Goal: Navigation & Orientation: Find specific page/section

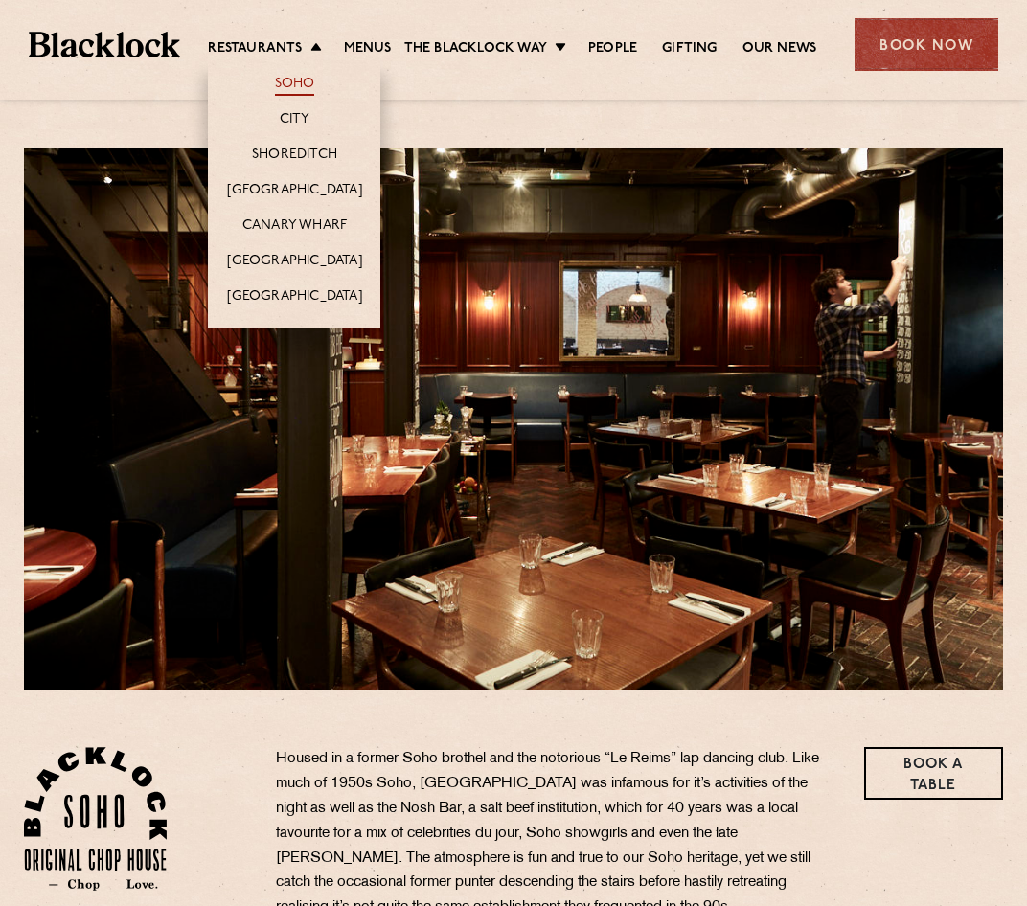
click at [296, 88] on link "Soho" at bounding box center [295, 85] width 40 height 21
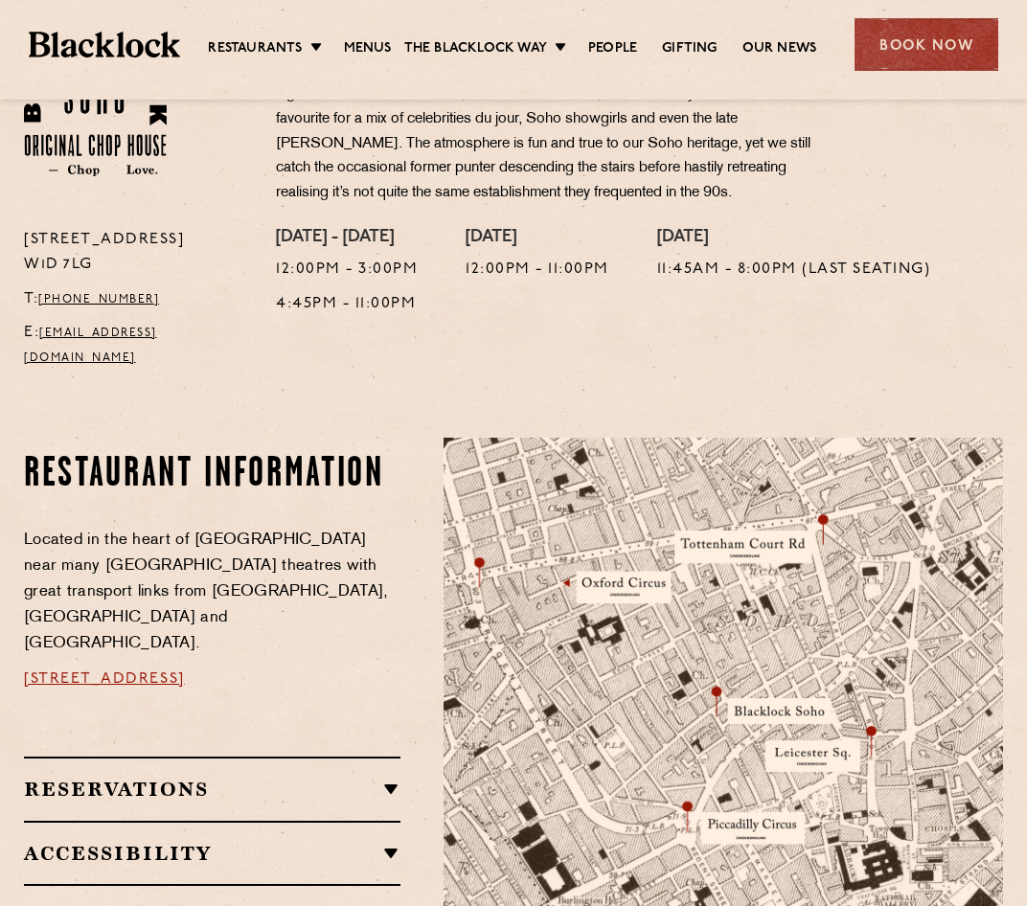
scroll to position [766, 0]
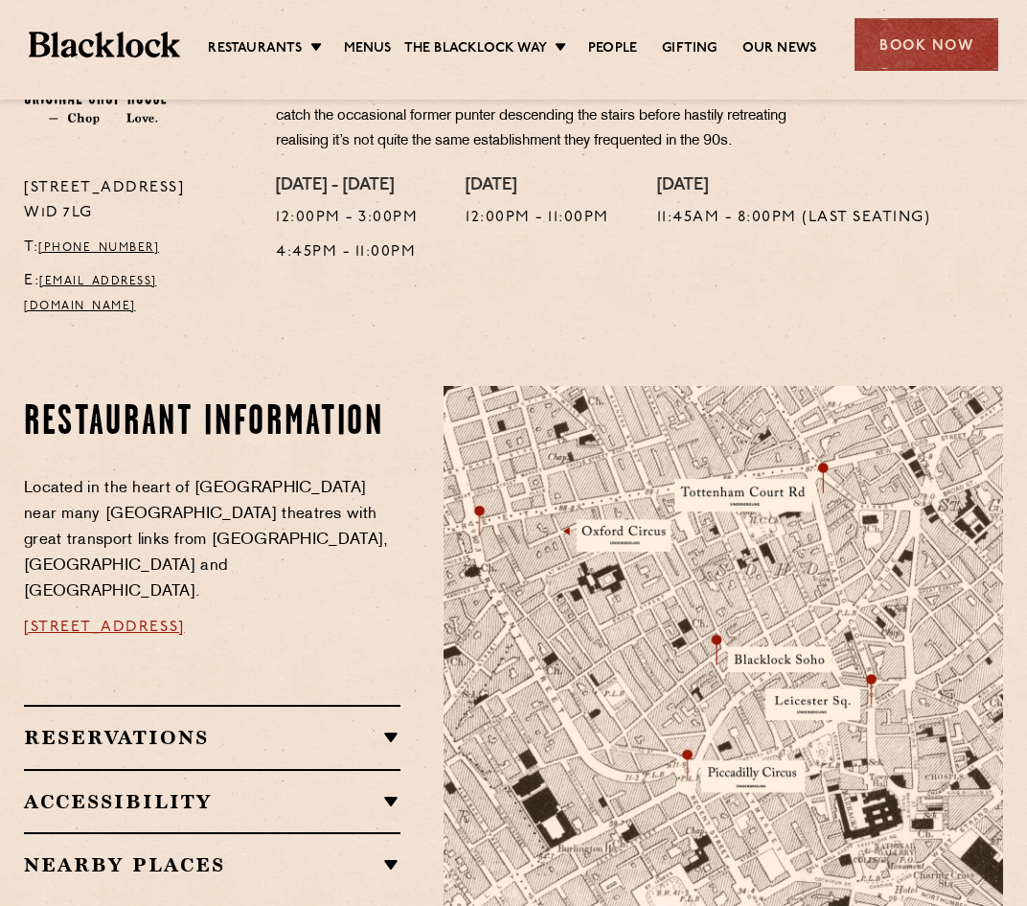
click at [871, 652] on img at bounding box center [722, 680] width 559 height 588
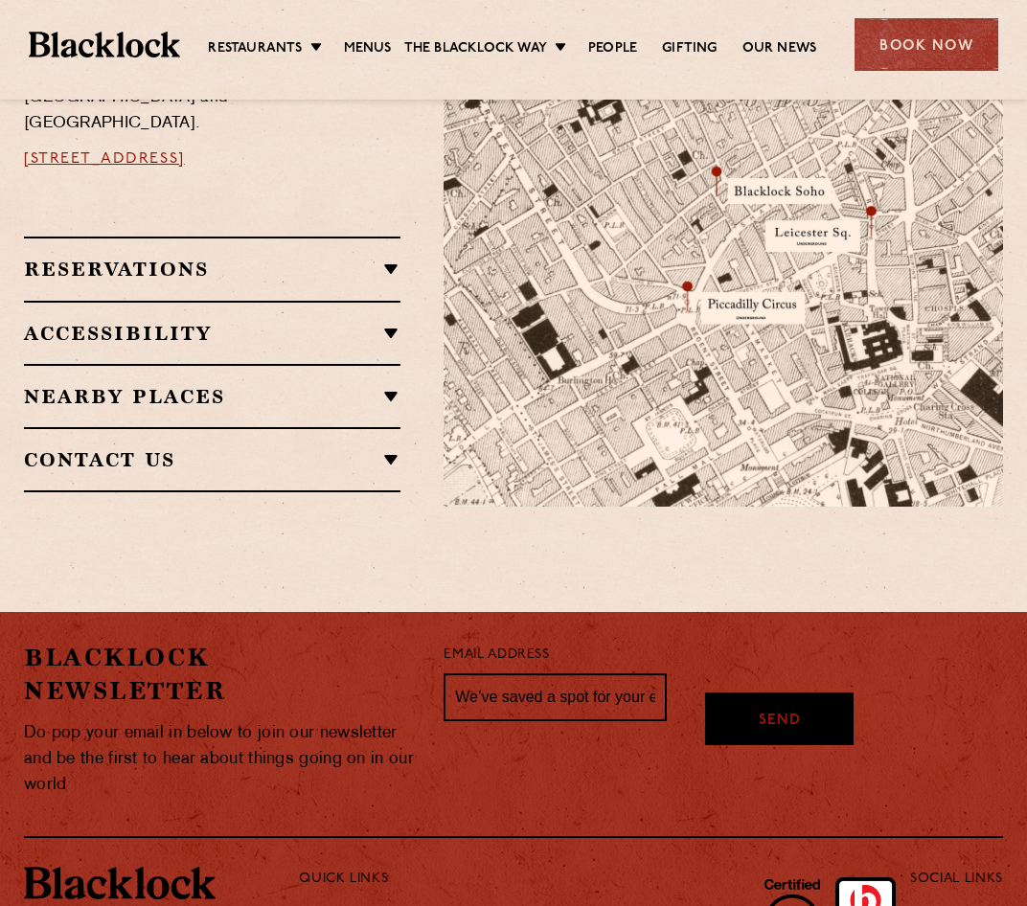
scroll to position [1245, 0]
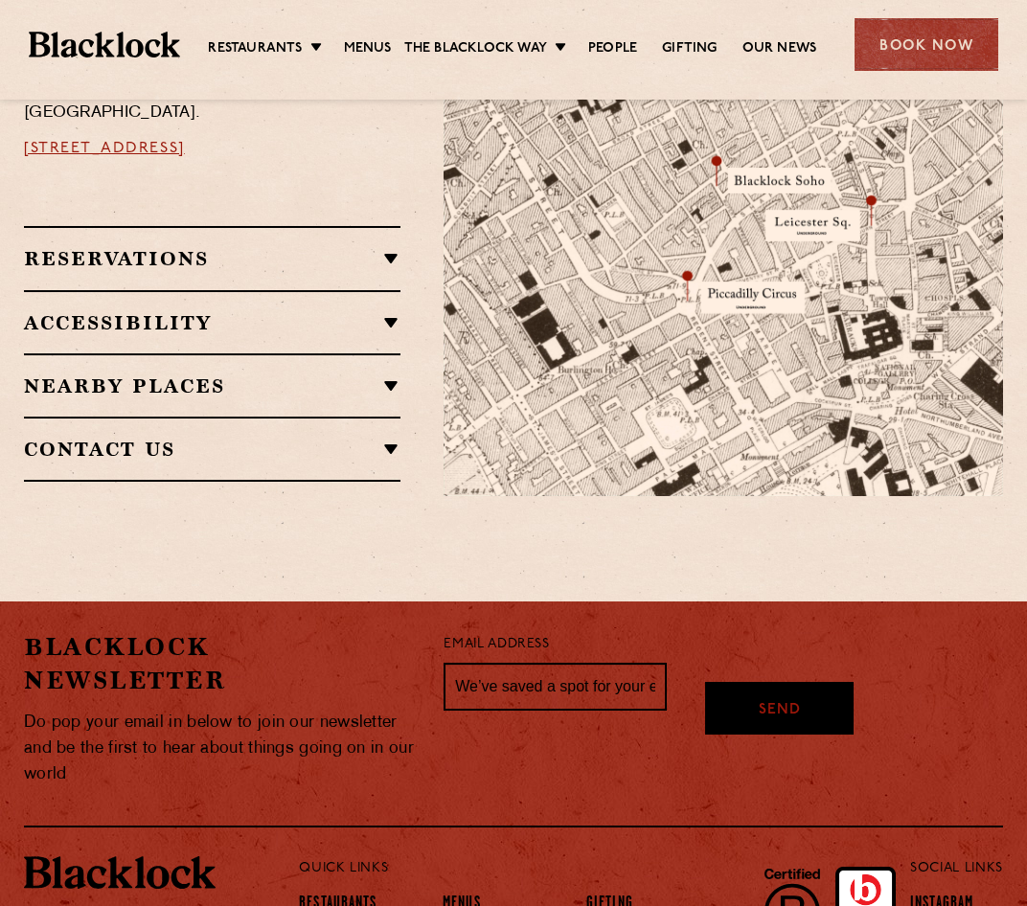
click at [387, 353] on div "Nearby Places [GEOGRAPHIC_DATA] [GEOGRAPHIC_DATA] [GEOGRAPHIC_DATA] [GEOGRAPHIC…" at bounding box center [212, 384] width 376 height 63
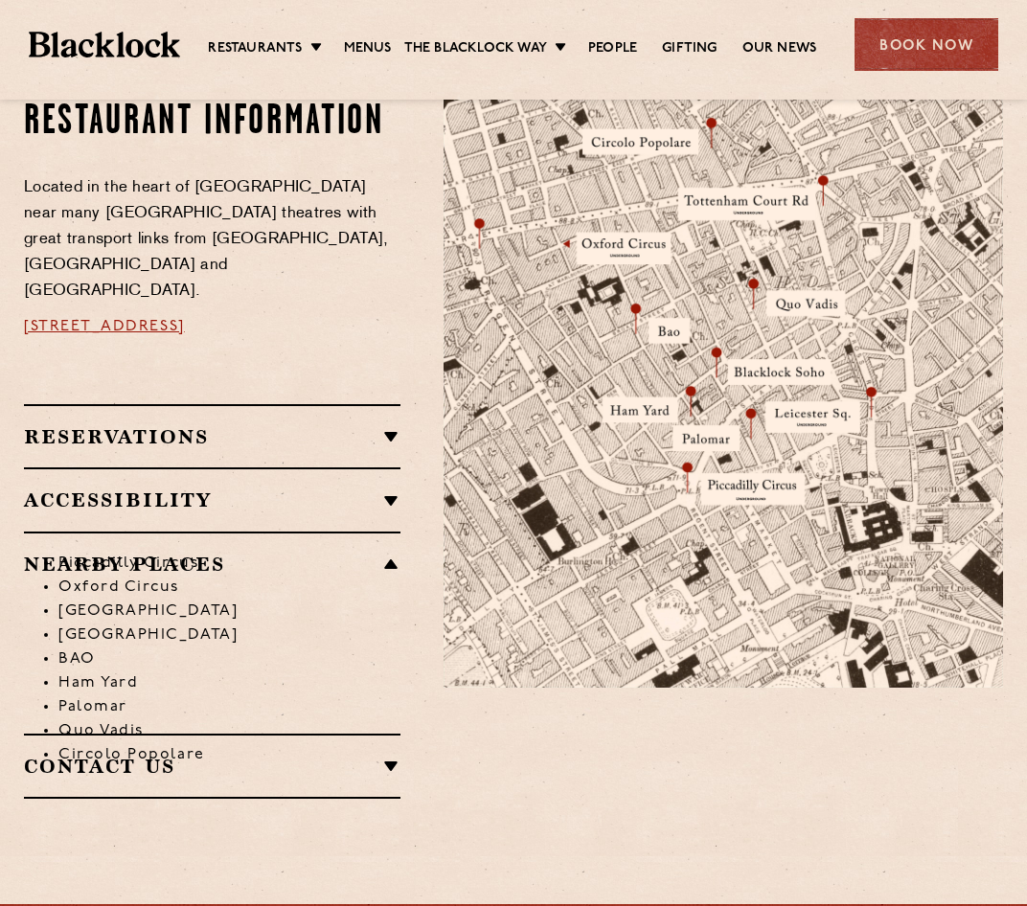
scroll to position [958, 0]
